Goal: Task Accomplishment & Management: Manage account settings

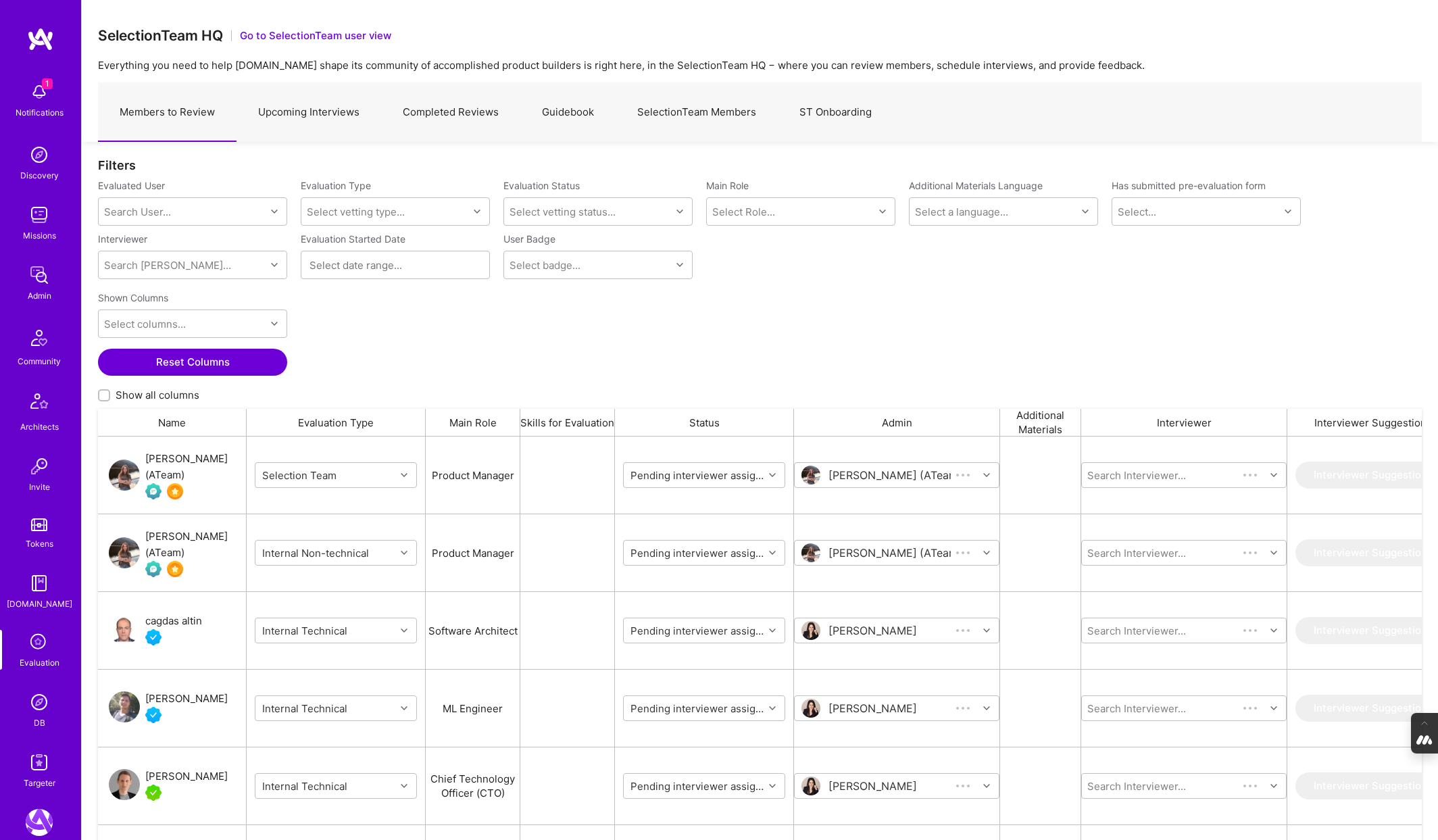
scroll to position [698, 1324]
click at [36, 713] on img at bounding box center [39, 702] width 27 height 27
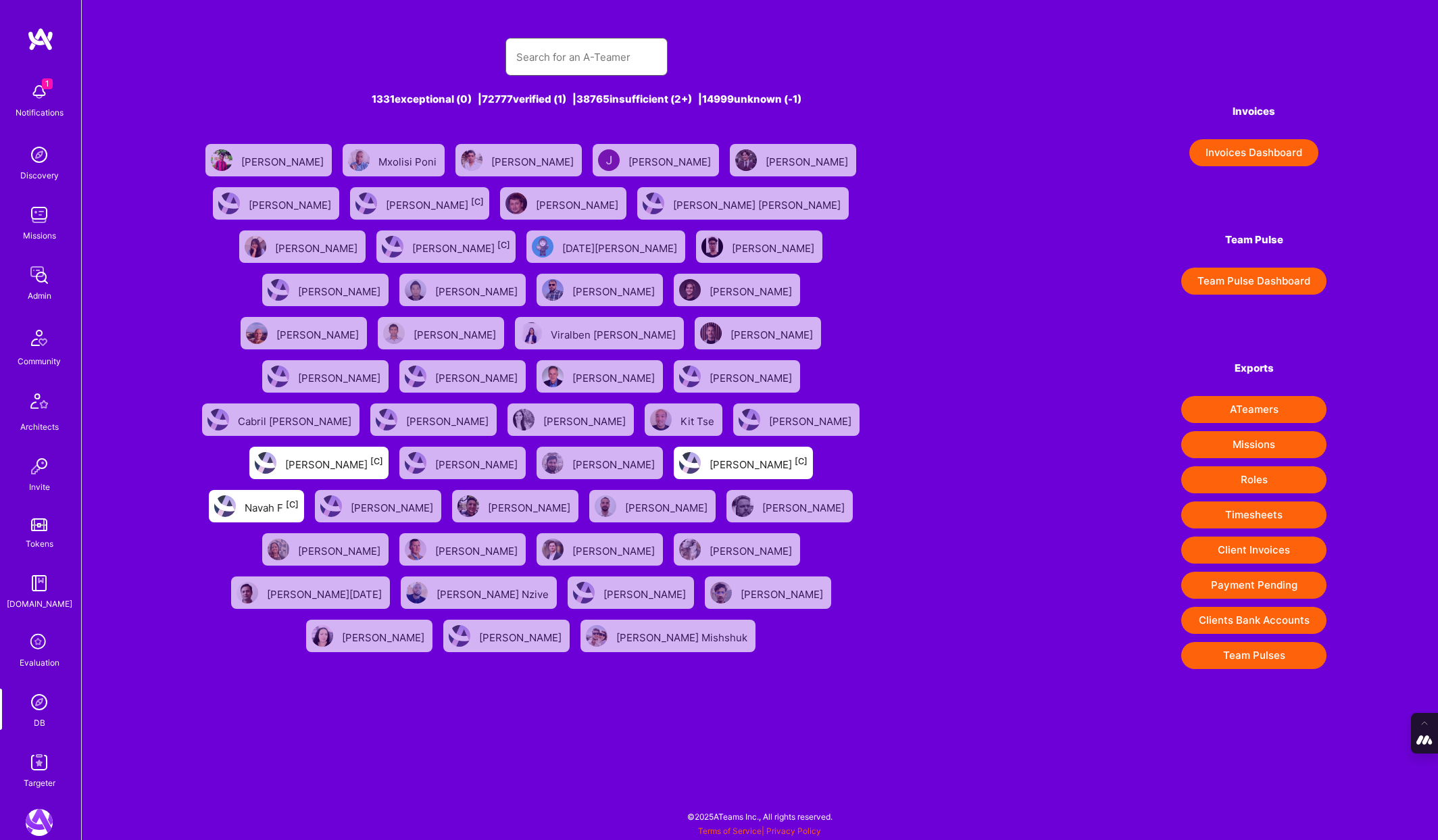
click at [542, 58] on input "text" at bounding box center [586, 57] width 141 height 34
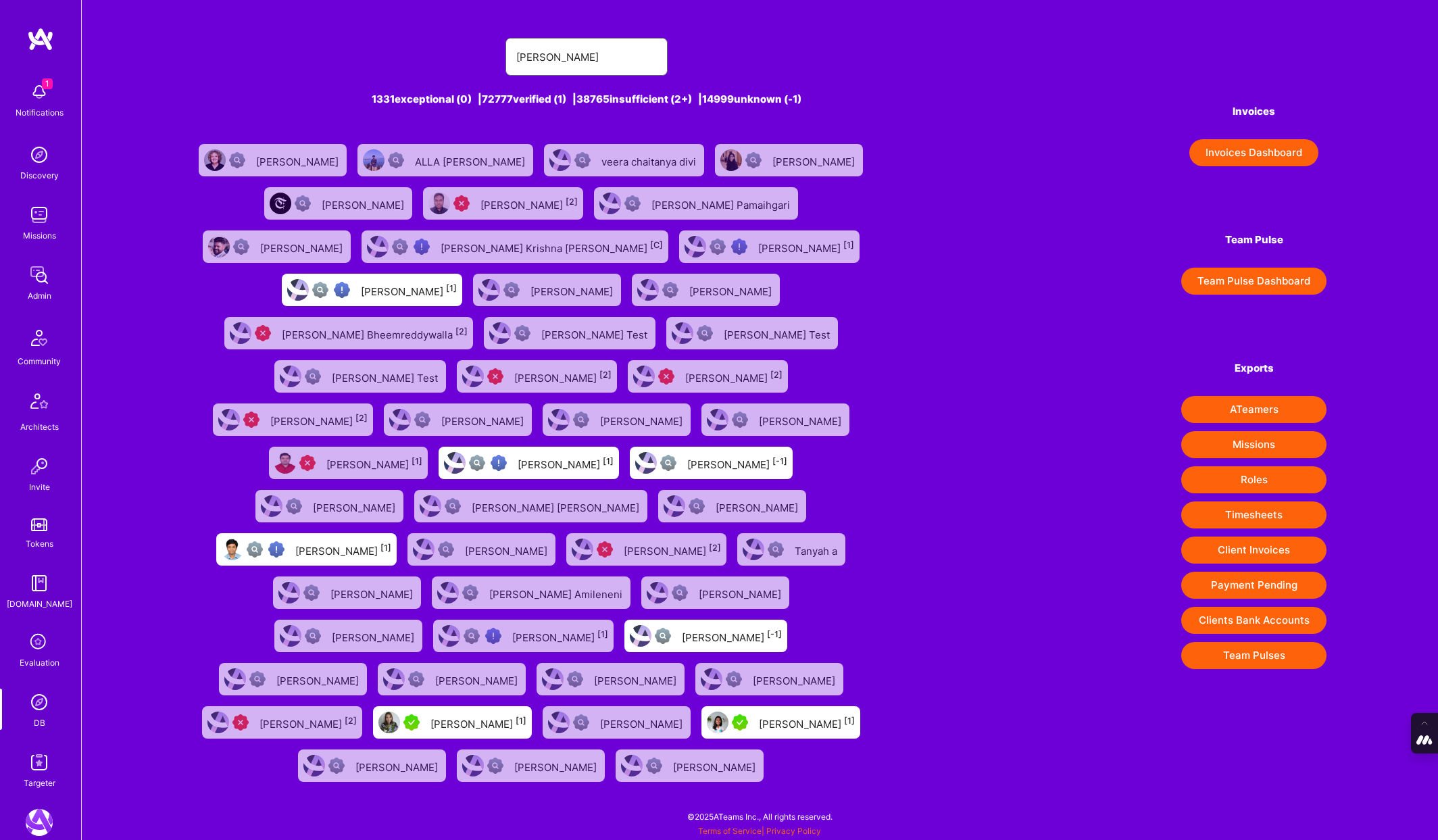
scroll to position [253, 0]
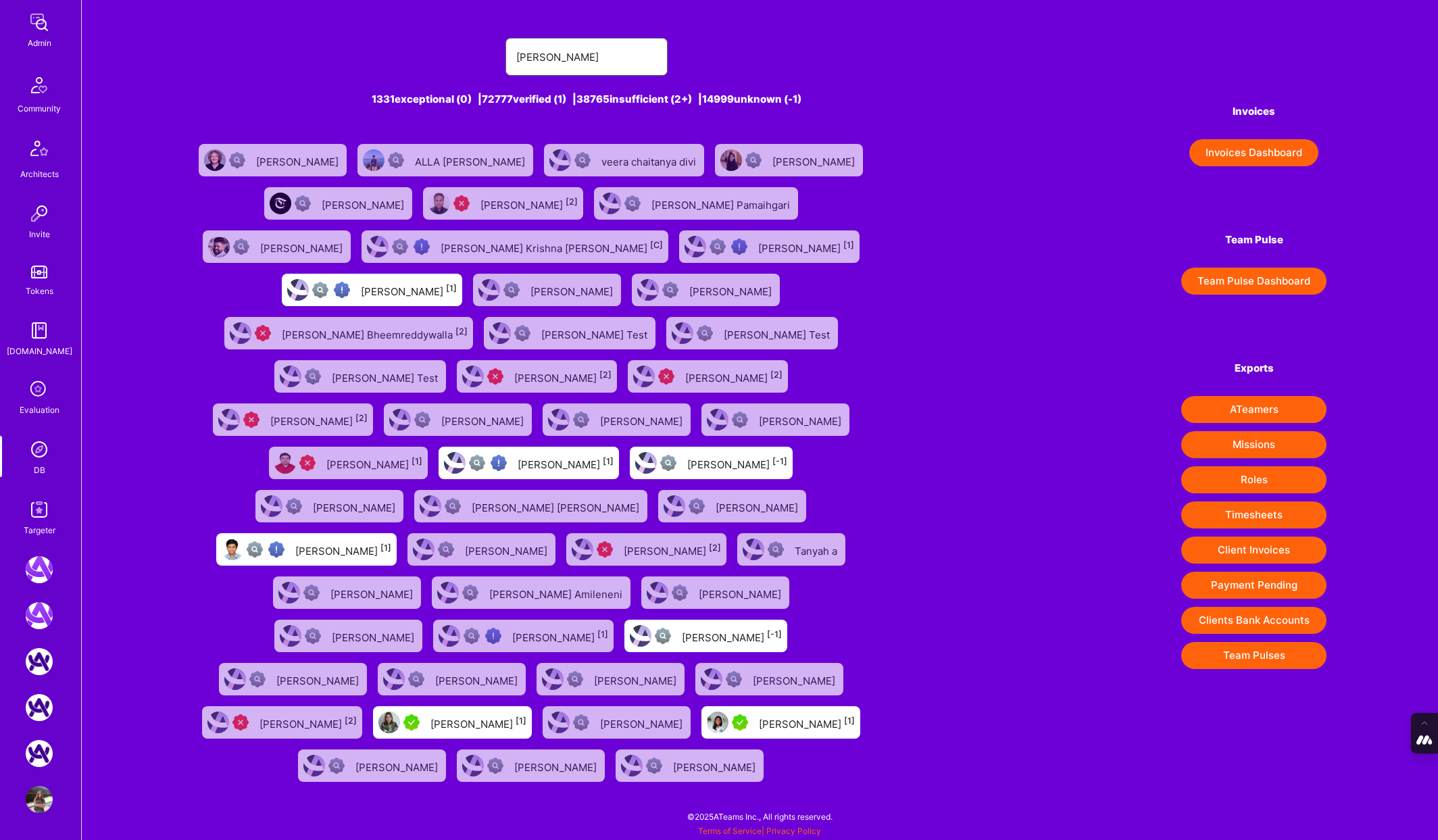
type input "[PERSON_NAME]"
click at [35, 802] on img at bounding box center [39, 799] width 27 height 27
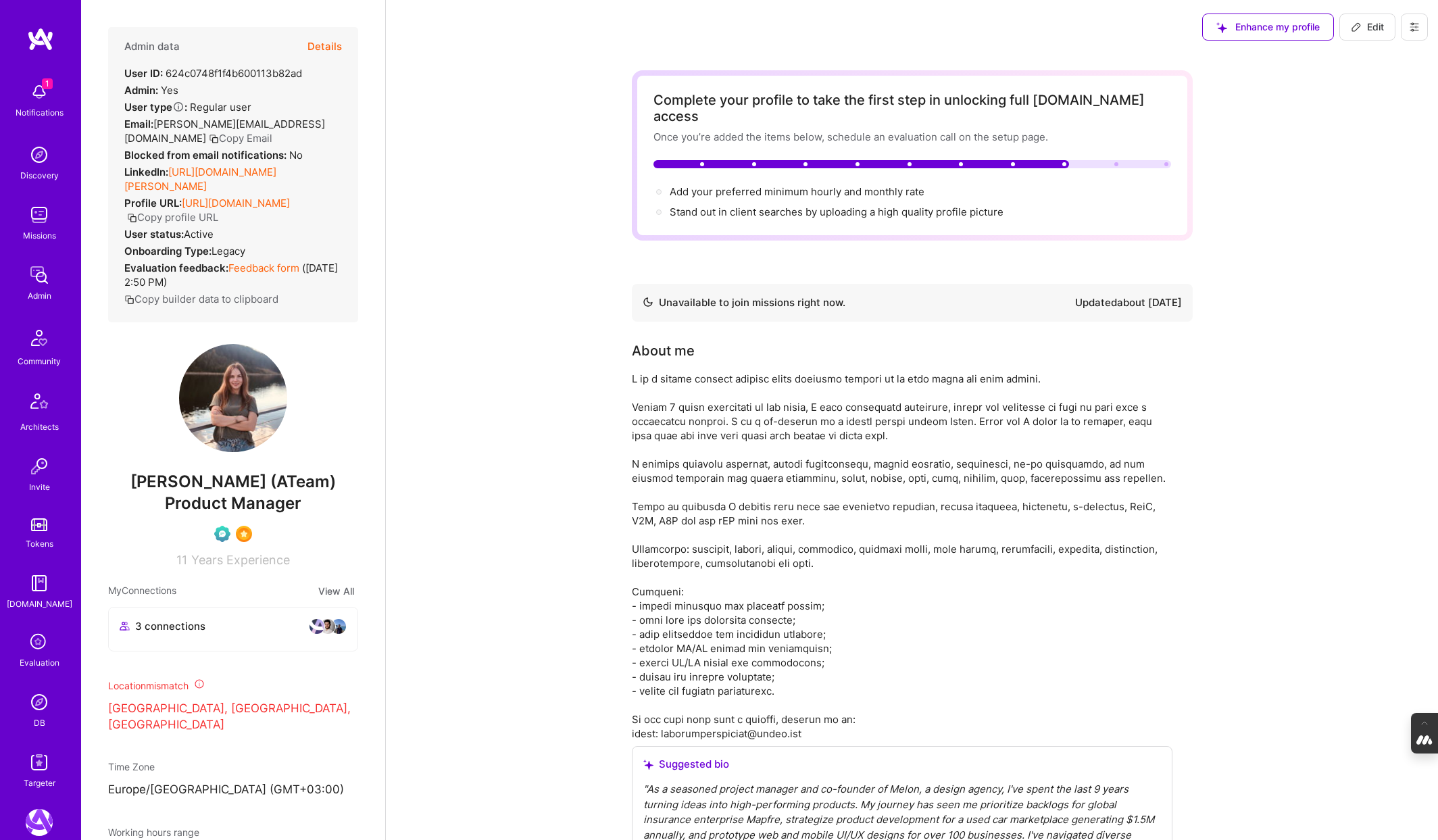
click at [332, 45] on button "Details" at bounding box center [324, 46] width 34 height 39
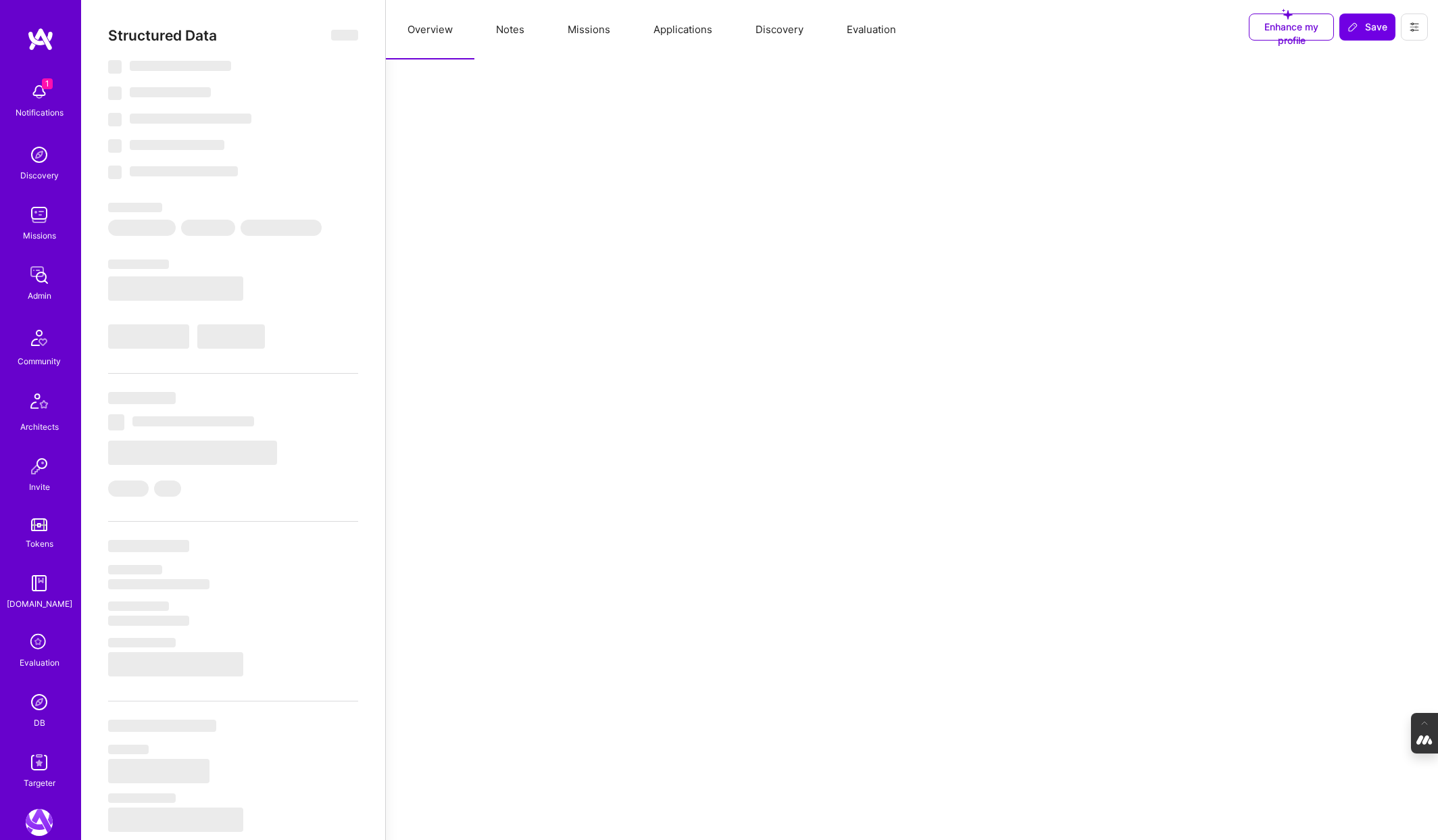
type textarea "x"
select select "Not Available"
select select "1 Month"
select select "Verified"
select select "UA"
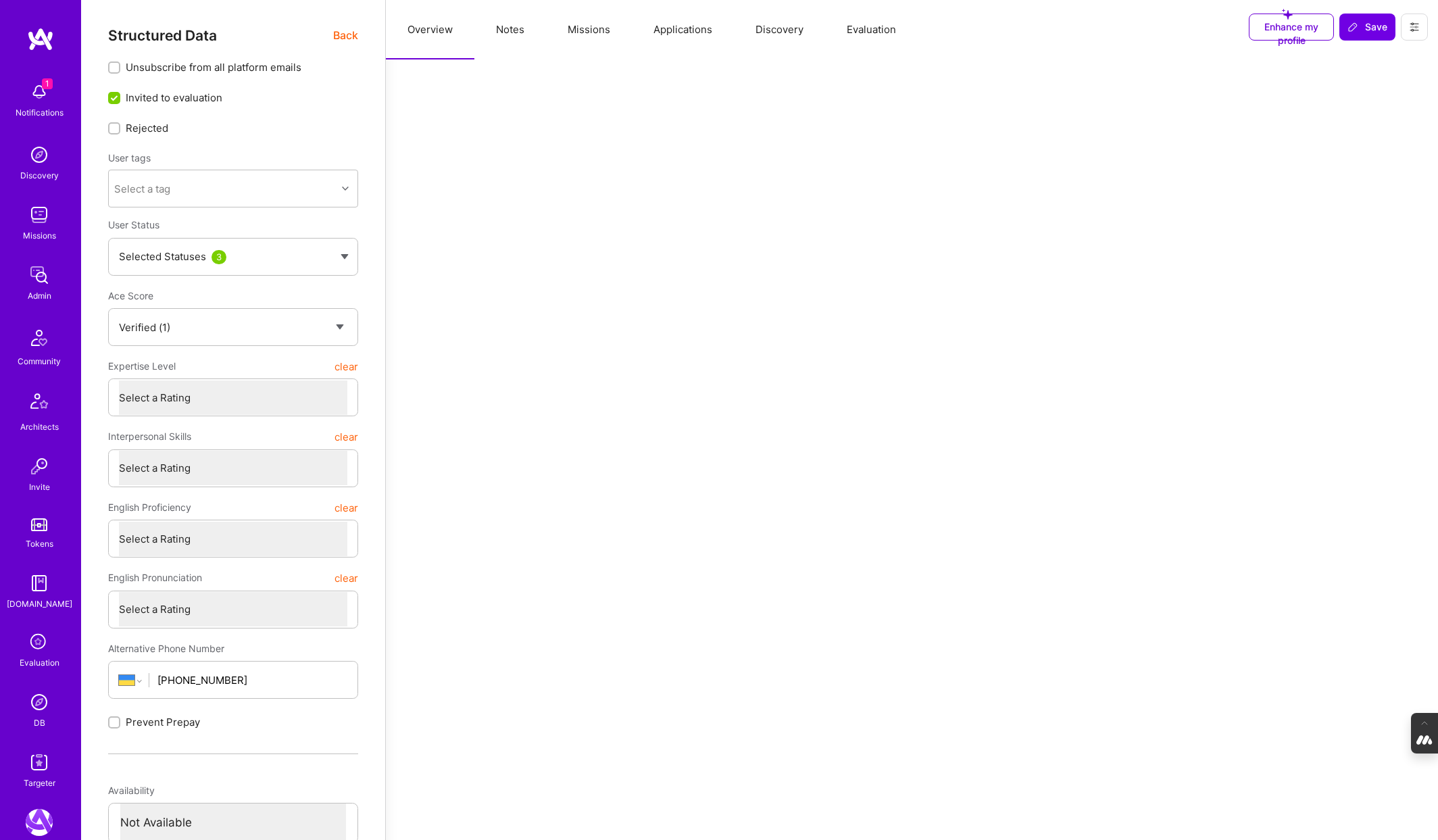
click at [878, 25] on button "Evaluation" at bounding box center [872, 30] width 93 height 60
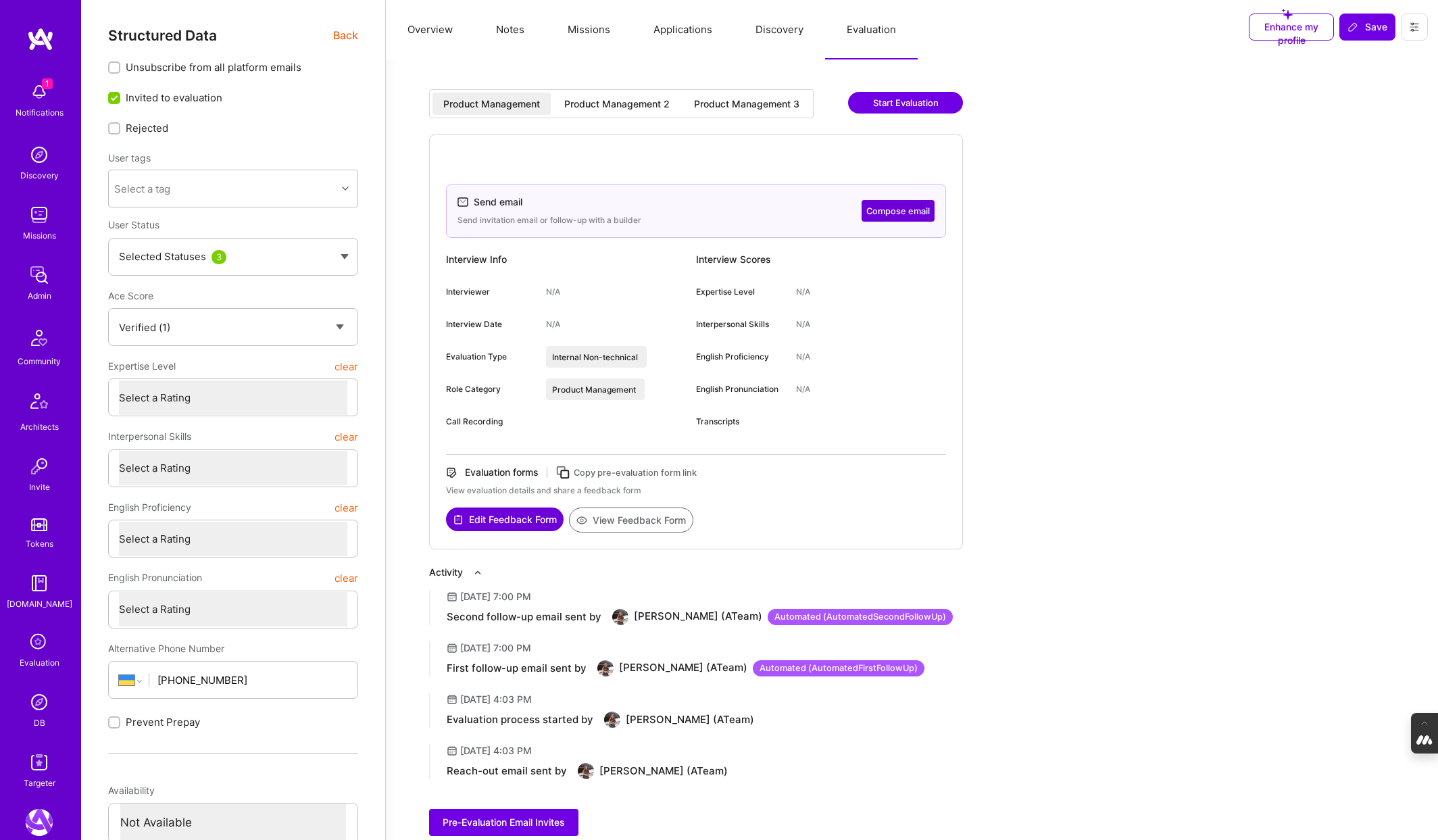
click at [635, 97] on div "Product Management 2" at bounding box center [617, 103] width 105 height 13
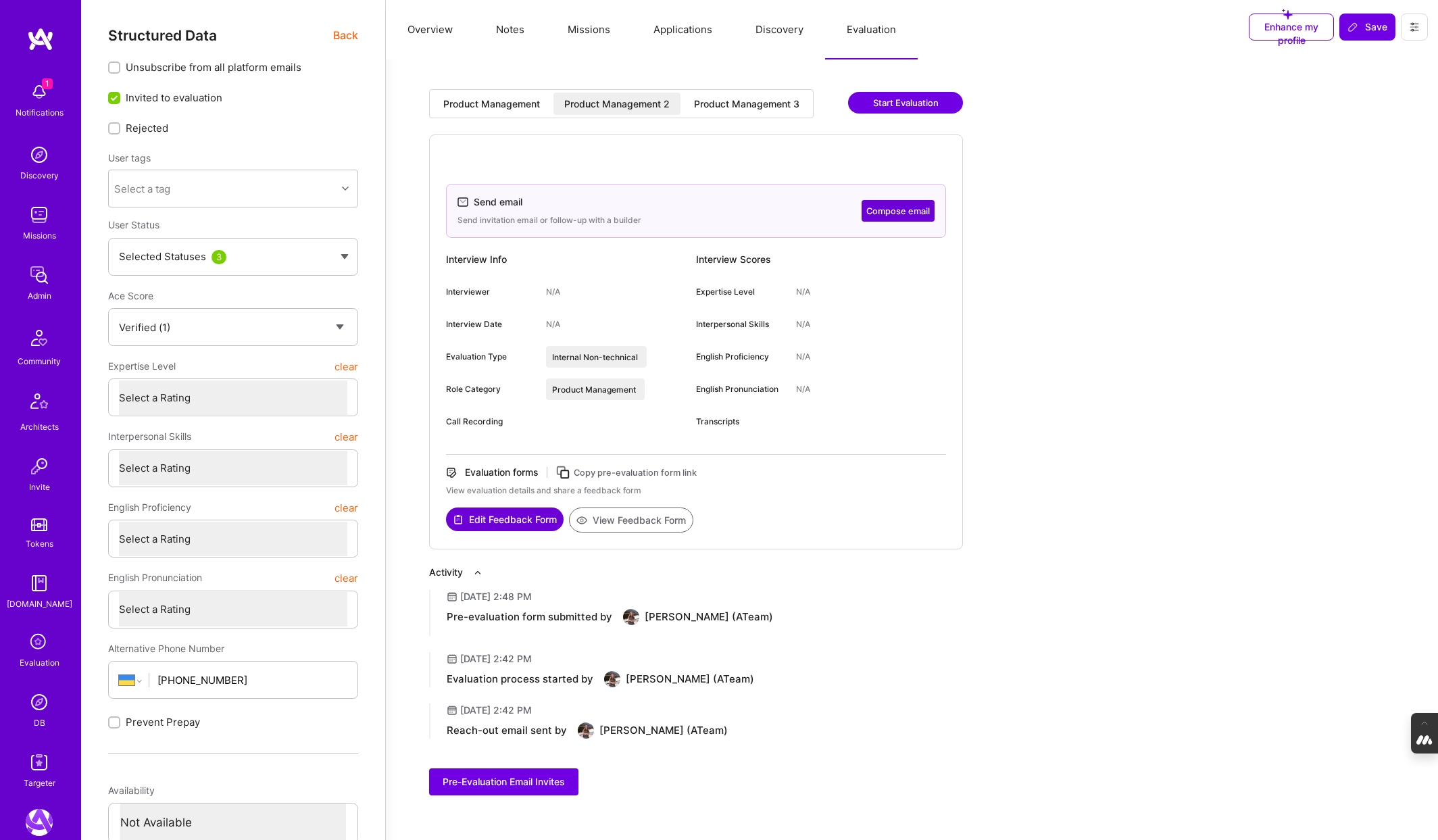
click at [744, 112] on div "Product Management 3" at bounding box center [747, 103] width 127 height 22
click at [603, 108] on div "Product Management 2" at bounding box center [617, 103] width 105 height 13
click at [563, 472] on icon at bounding box center [564, 472] width 16 height 16
click at [758, 106] on div "Product Management 3" at bounding box center [747, 103] width 105 height 13
click at [565, 469] on icon at bounding box center [564, 472] width 16 height 16
